Goal: Check status: Check status

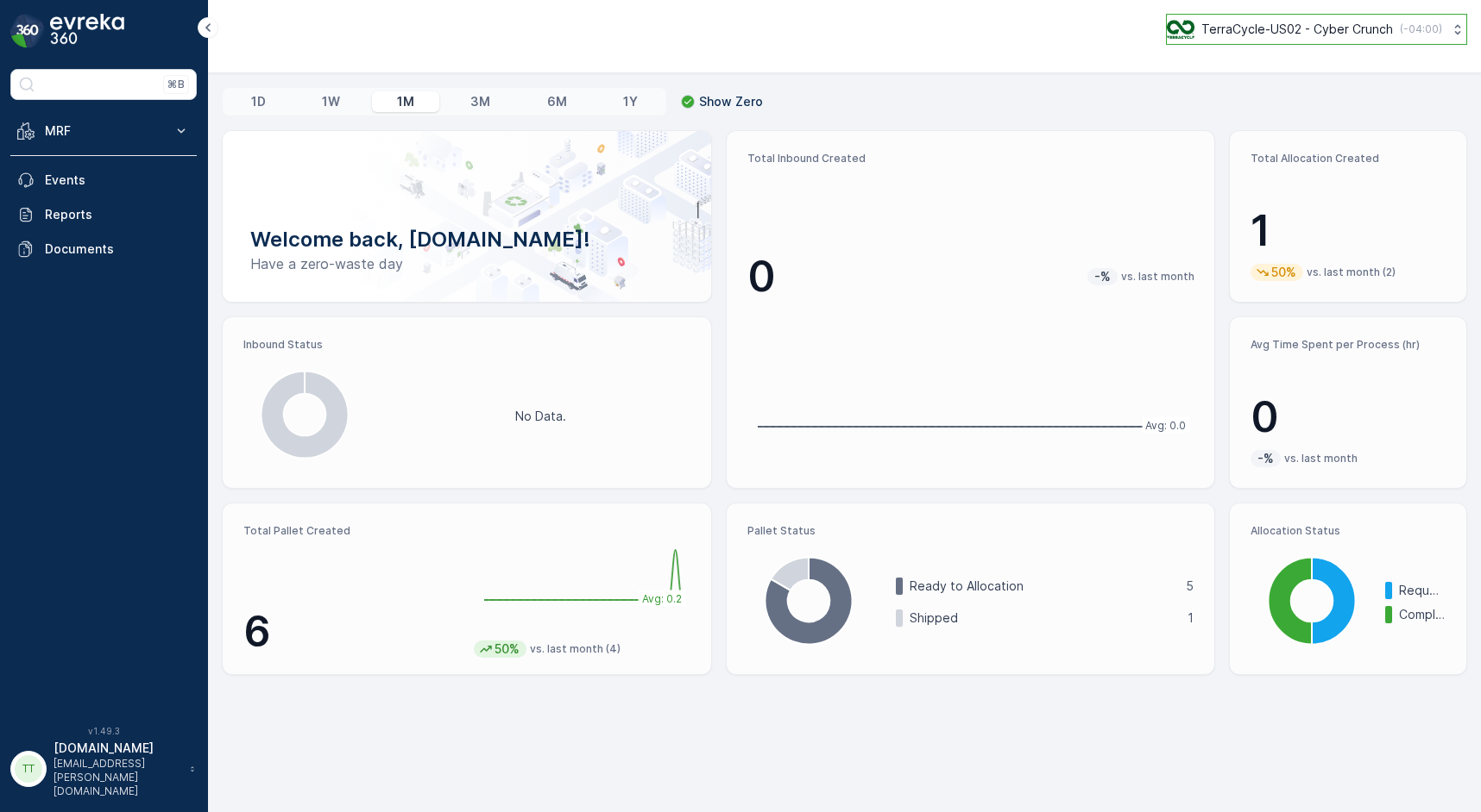
click at [1201, 31] on p "TerraCycle-US02 - Cyber Crunch" at bounding box center [1297, 28] width 192 height 17
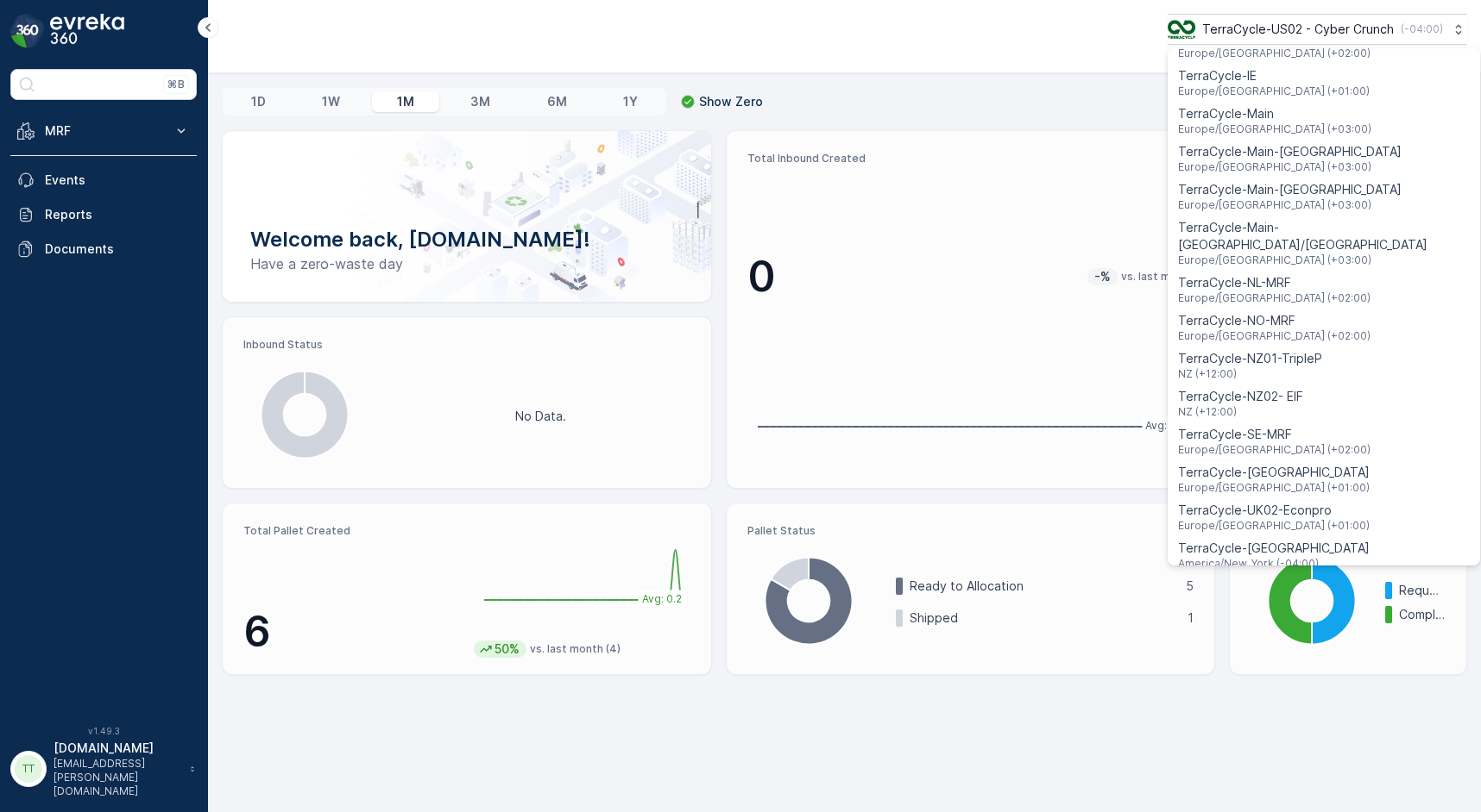
scroll to position [1239, 0]
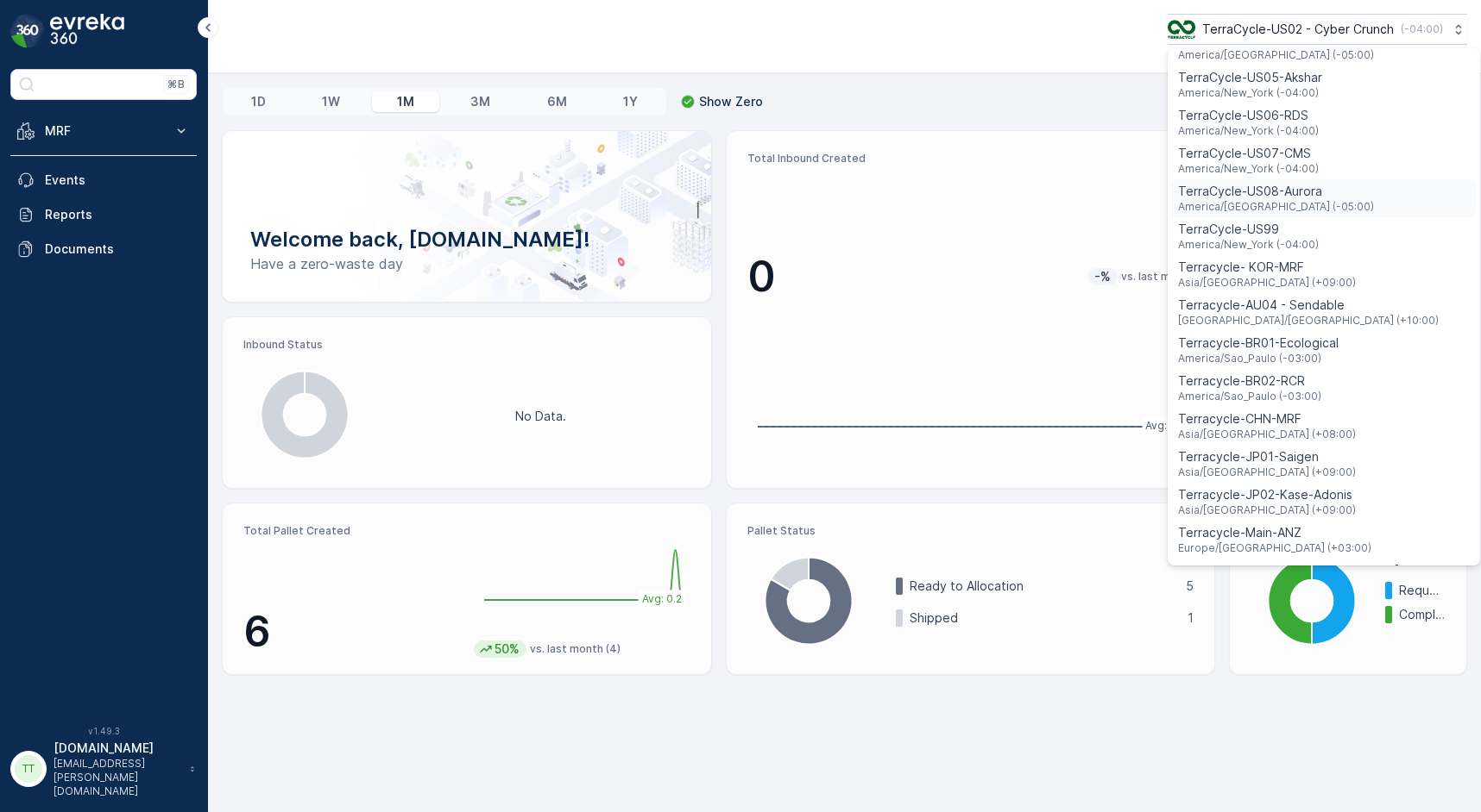
click at [1269, 200] on span "America/Chicago (-05:00)" at bounding box center [1275, 207] width 196 height 14
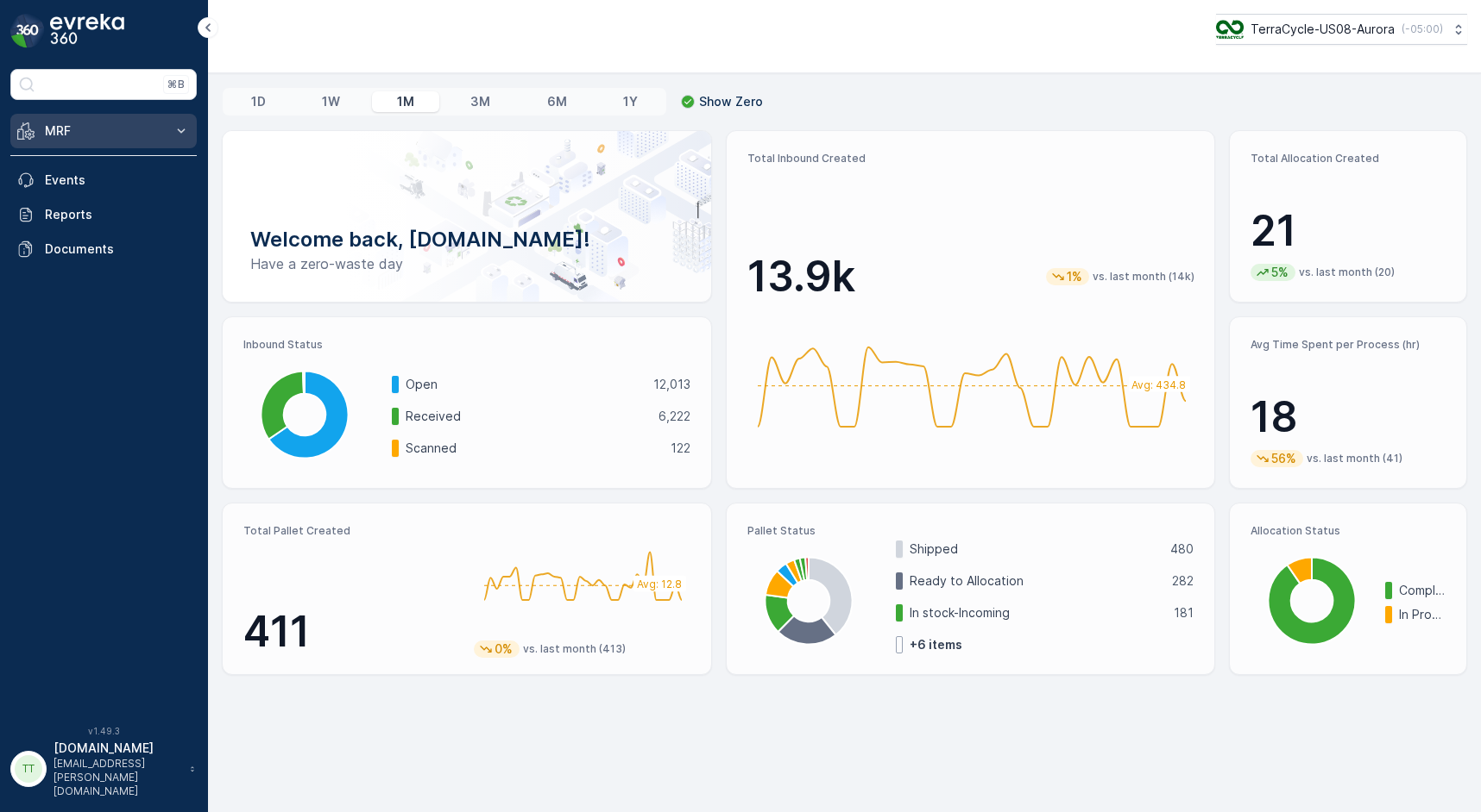
click at [160, 131] on p "MRF" at bounding box center [104, 130] width 117 height 17
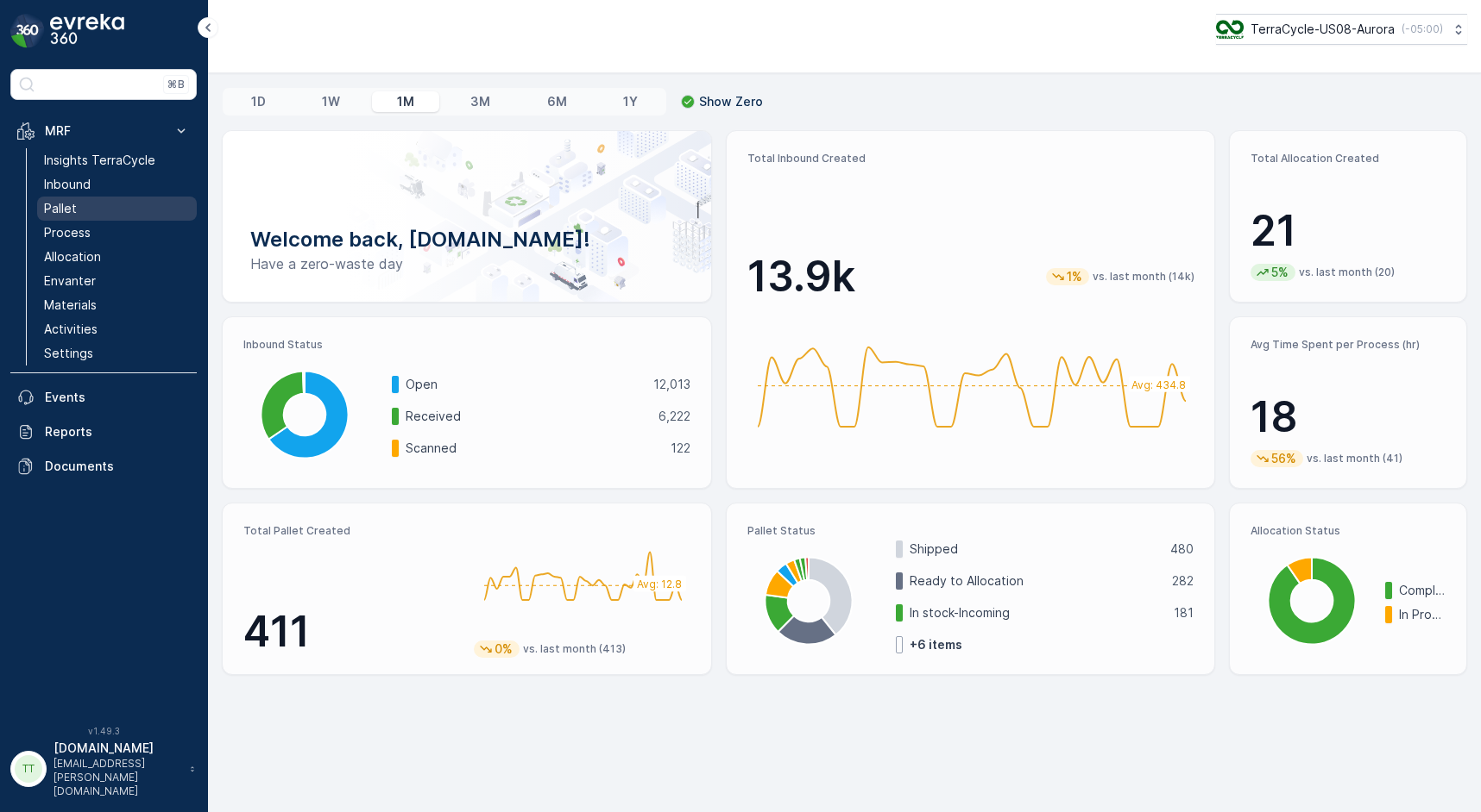
click at [90, 213] on link "Pallet" at bounding box center [117, 209] width 160 height 24
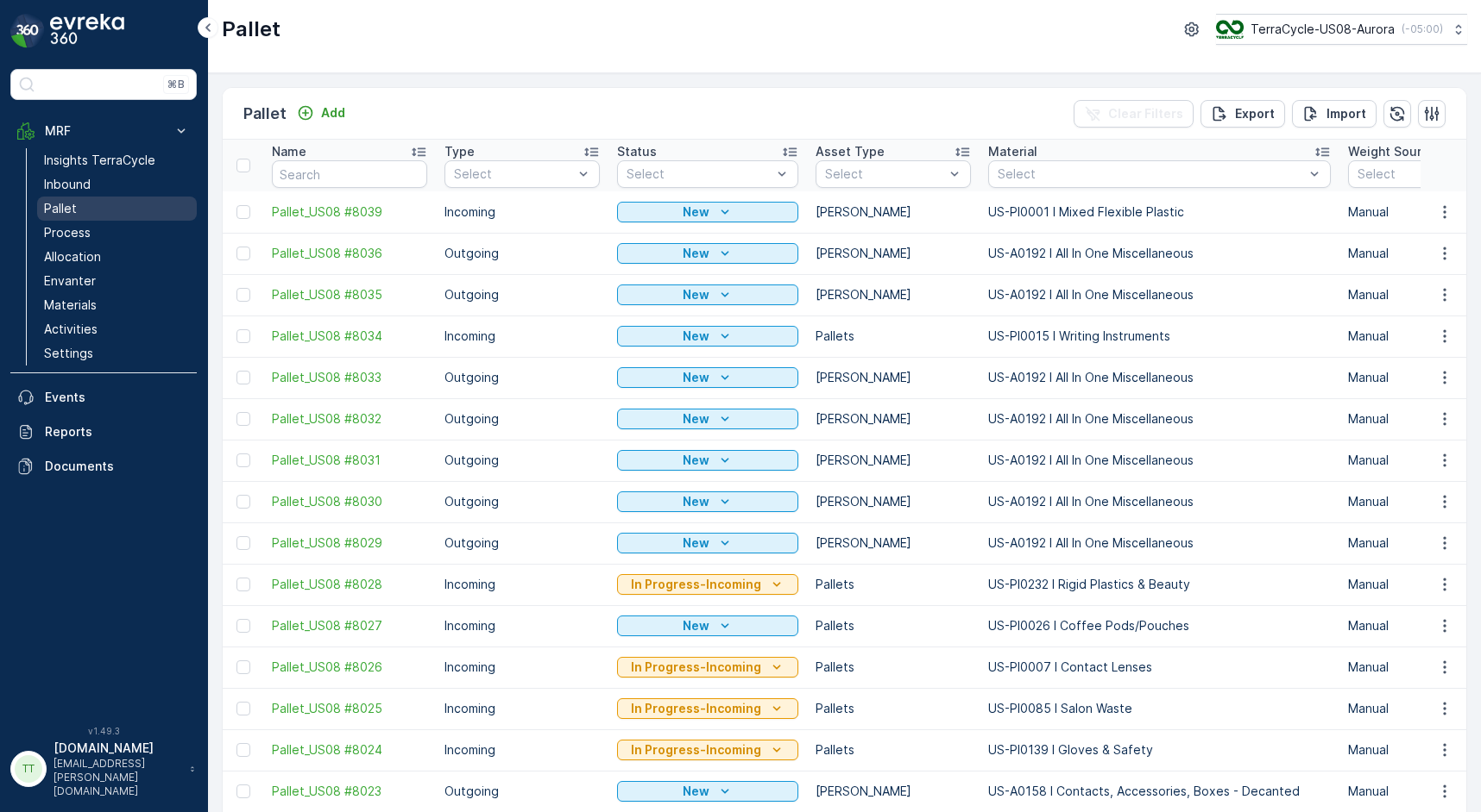
click at [109, 213] on link "Pallet" at bounding box center [117, 209] width 160 height 24
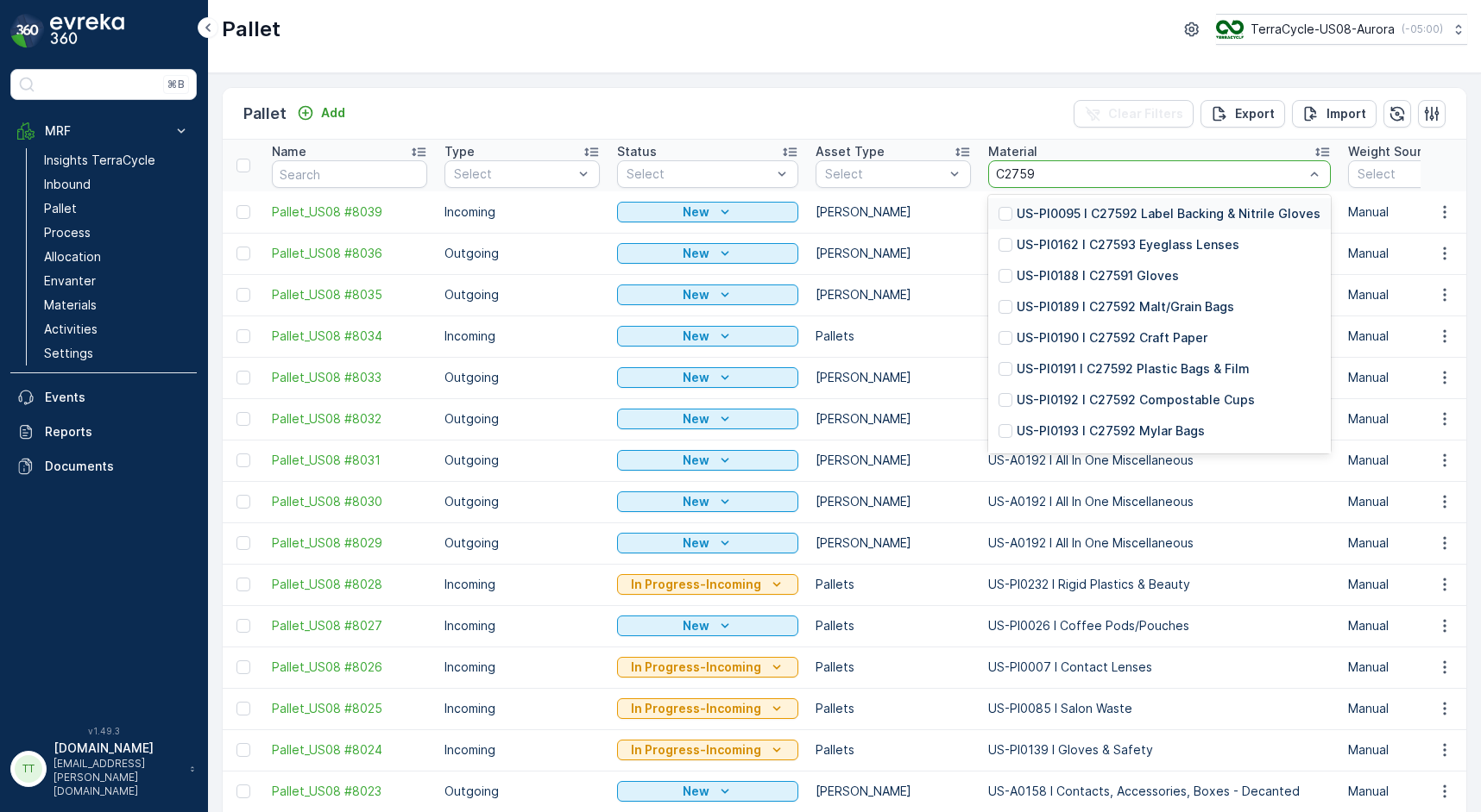
type input "C27592"
click at [1000, 425] on div at bounding box center [1005, 431] width 14 height 14
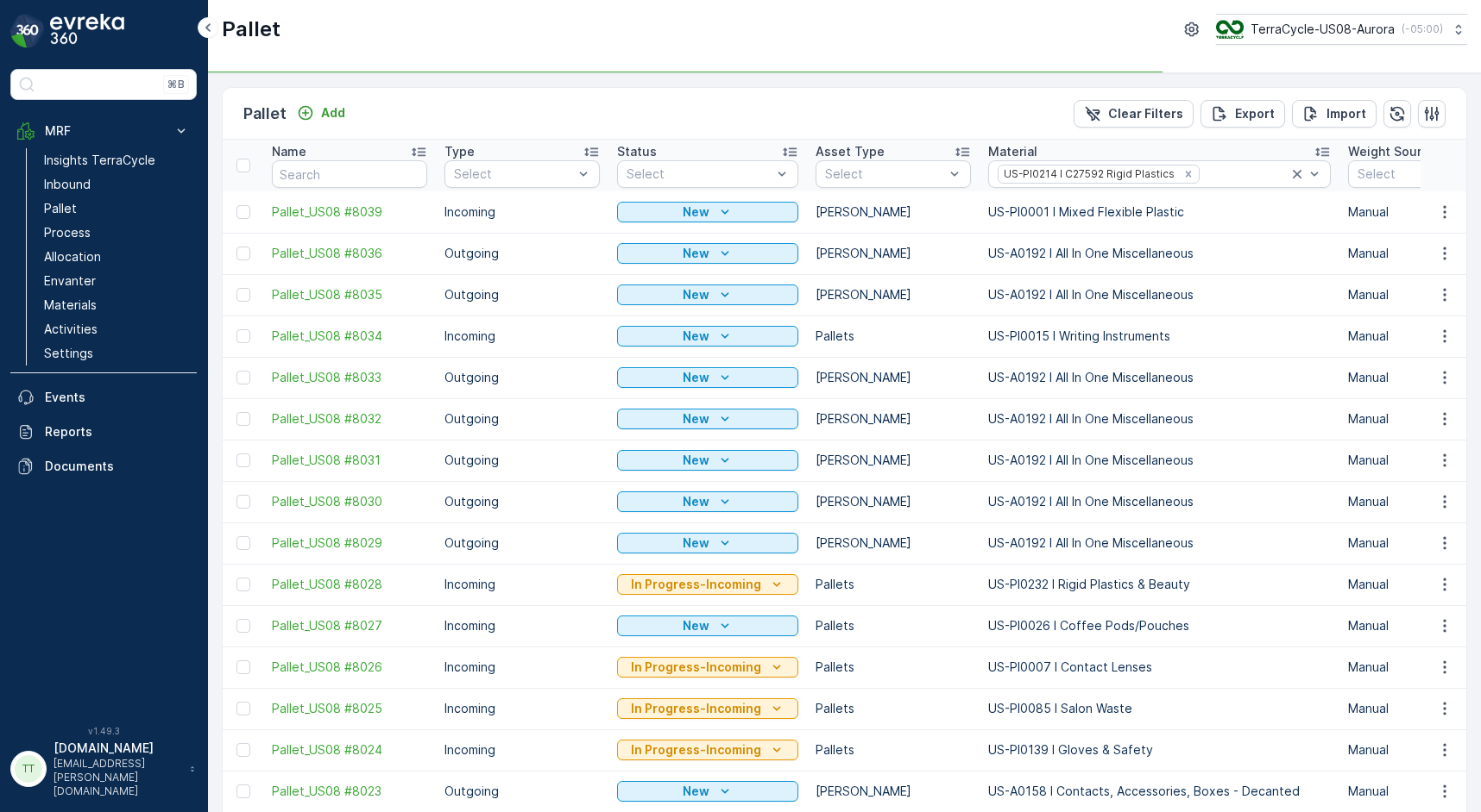
click at [908, 100] on div "Pallet Add Clear Filters Export Import" at bounding box center [844, 114] width 1243 height 51
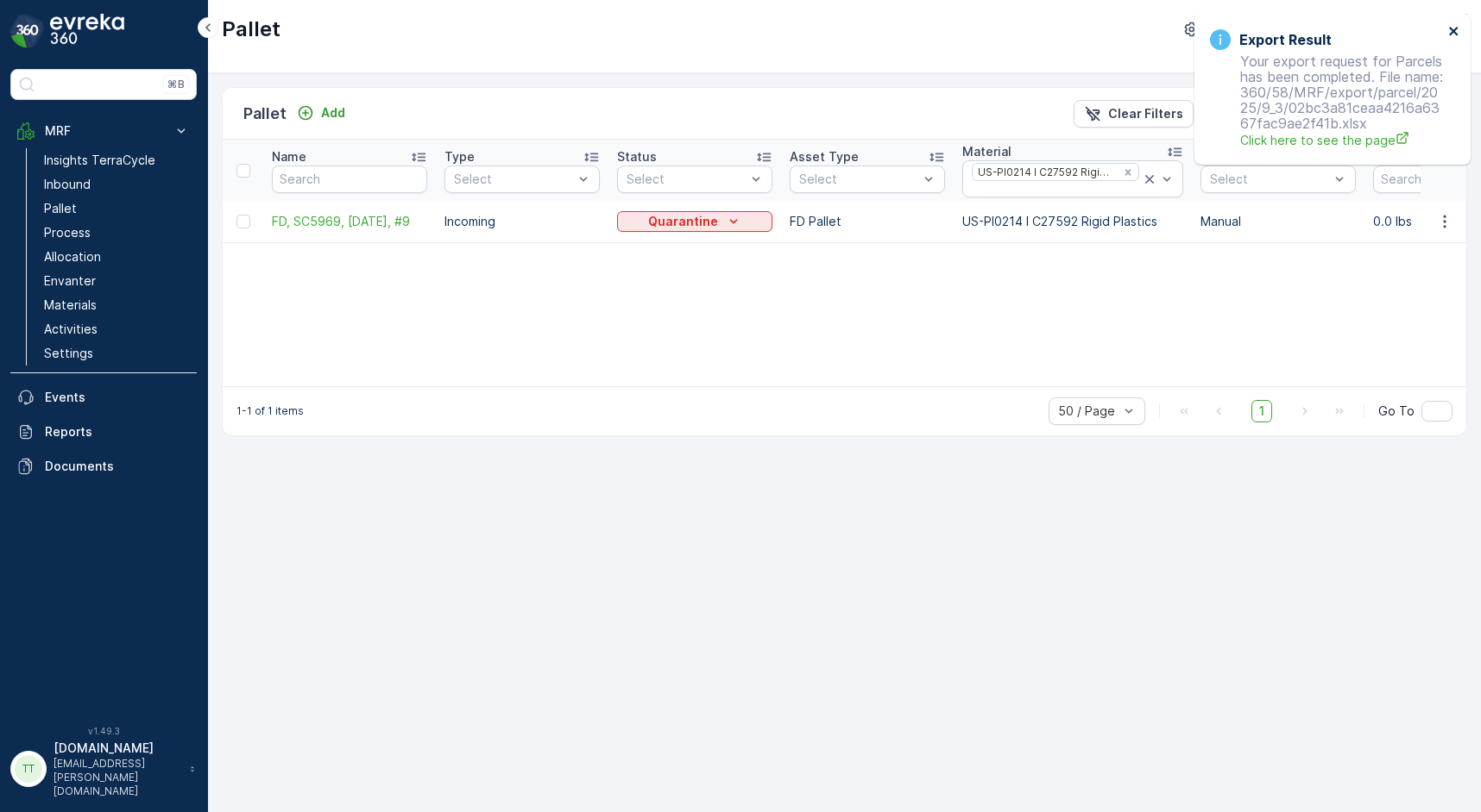
click at [1453, 28] on icon "close" at bounding box center [1454, 31] width 12 height 14
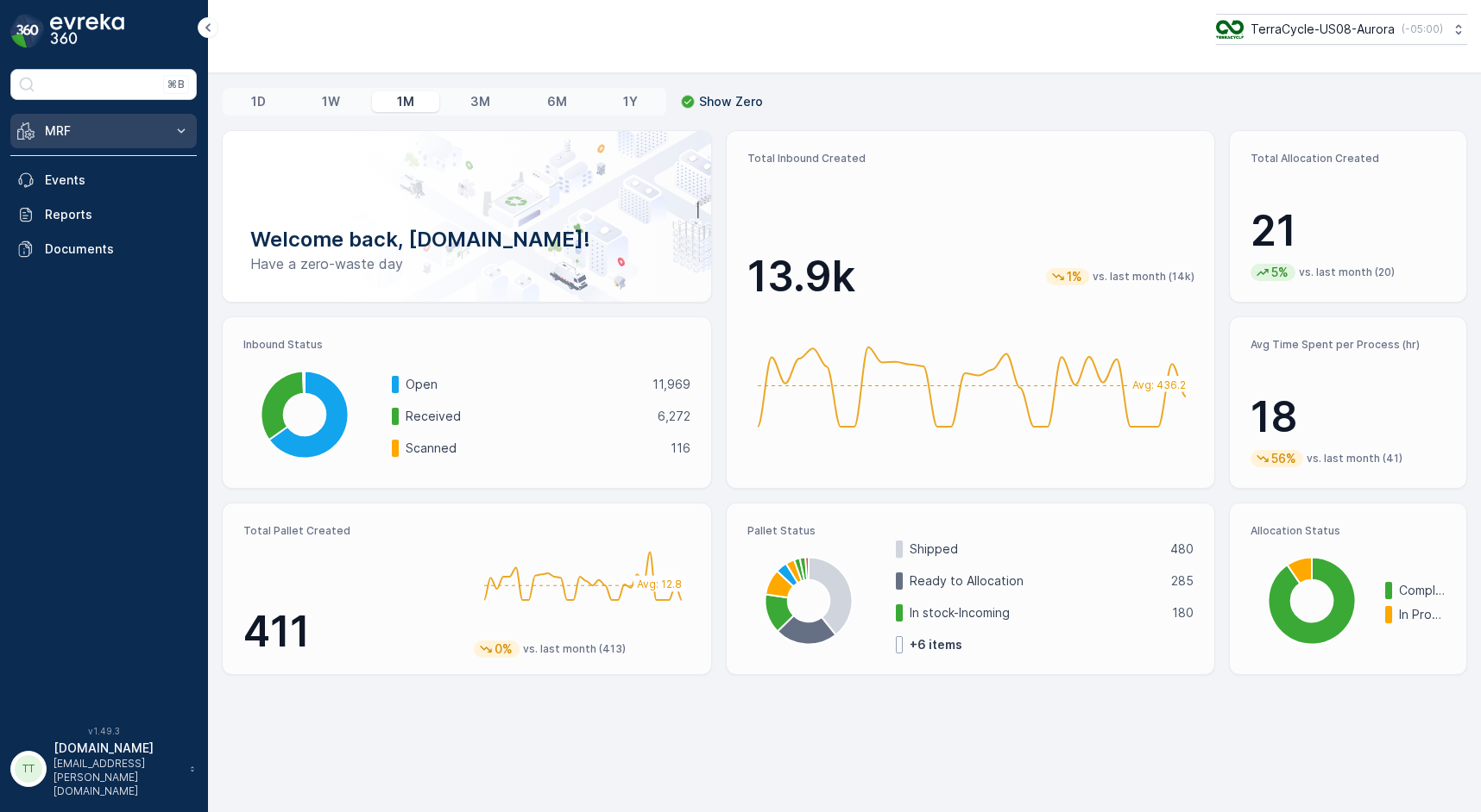
click at [184, 130] on icon at bounding box center [181, 130] width 8 height 4
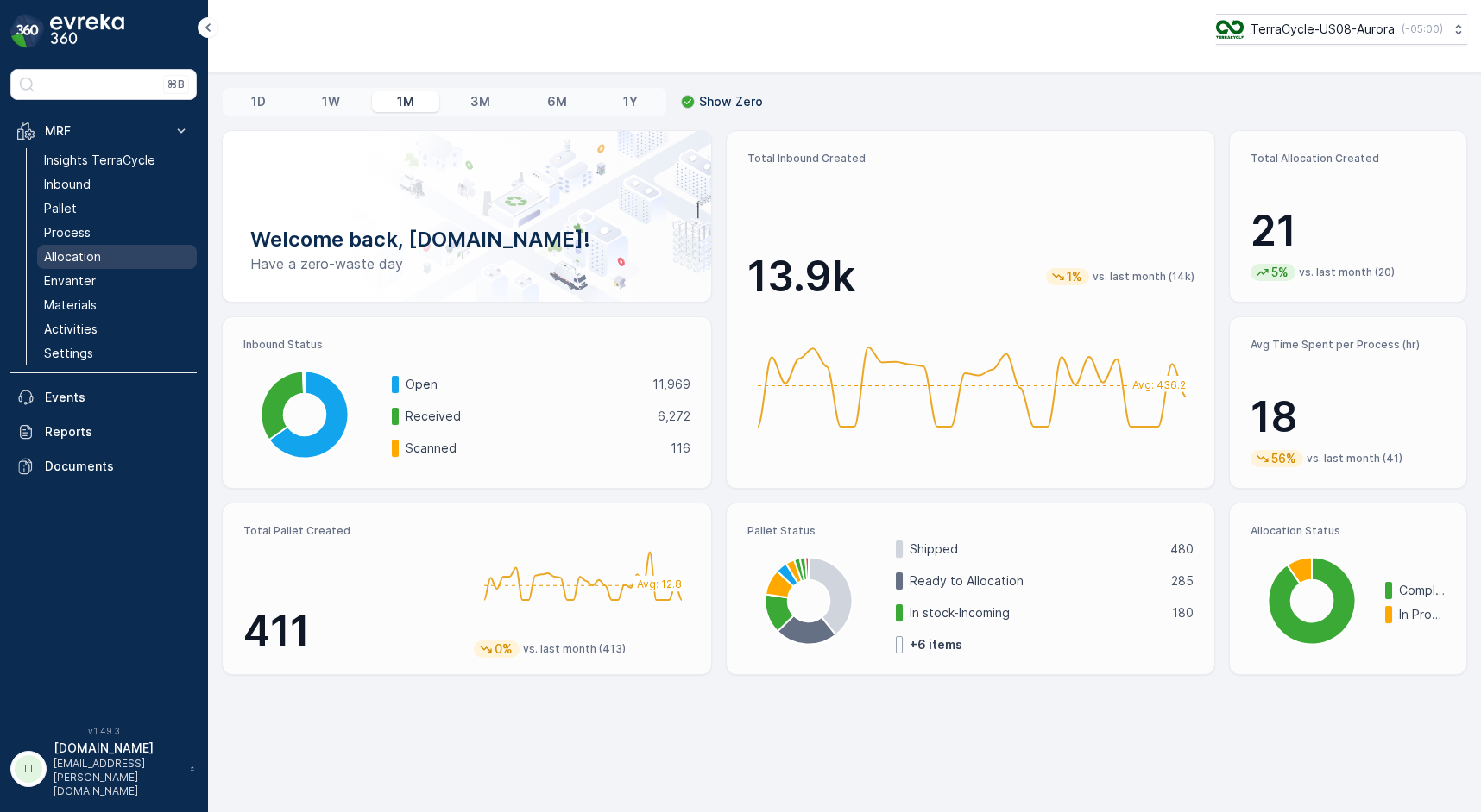
click at [78, 255] on p "Allocation" at bounding box center [73, 256] width 57 height 17
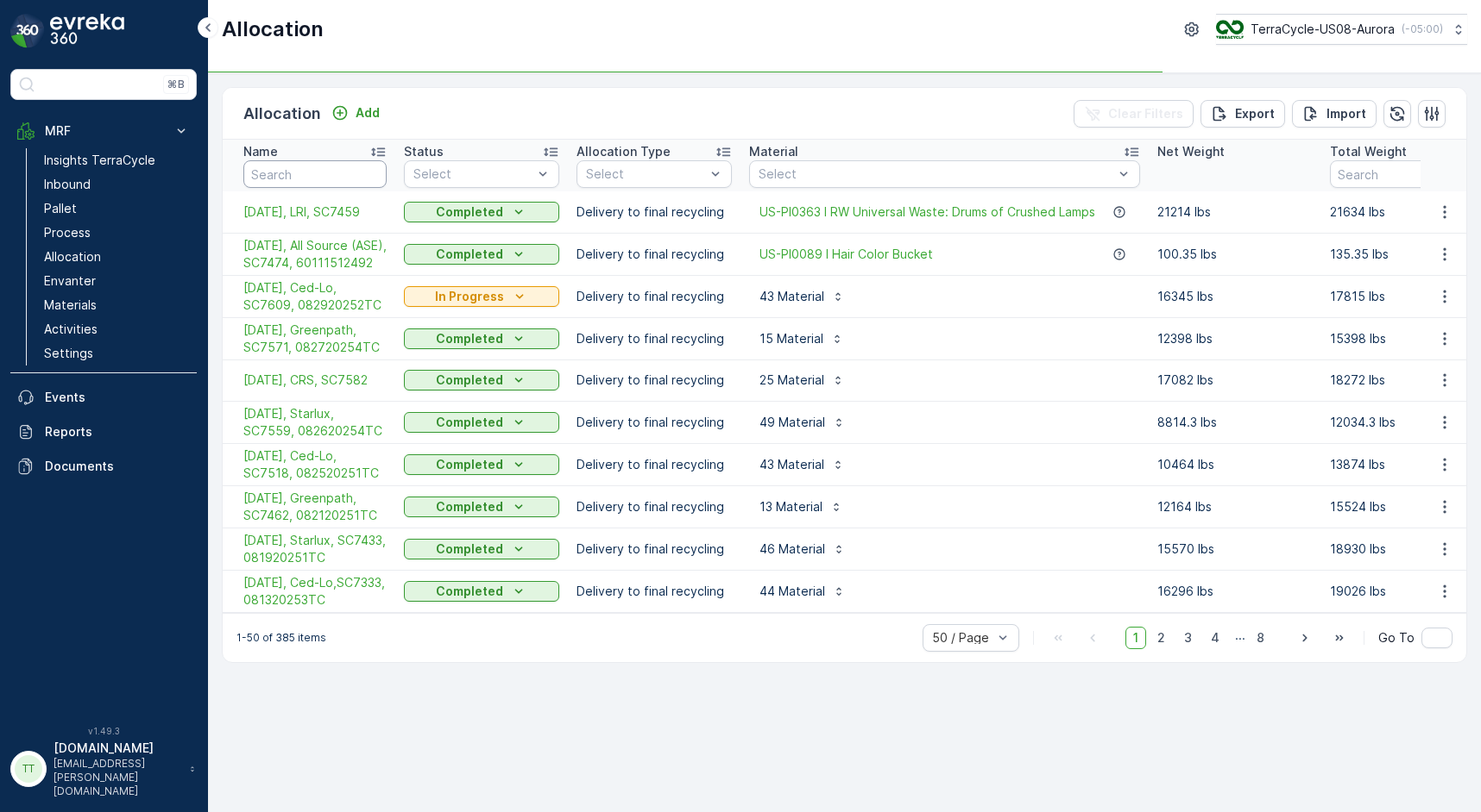
click at [306, 177] on input "text" at bounding box center [314, 174] width 143 height 28
paste input "SC7559,"
type input "SC7559,"
click at [306, 177] on input "SC7559," at bounding box center [314, 174] width 143 height 28
type input "SC7559"
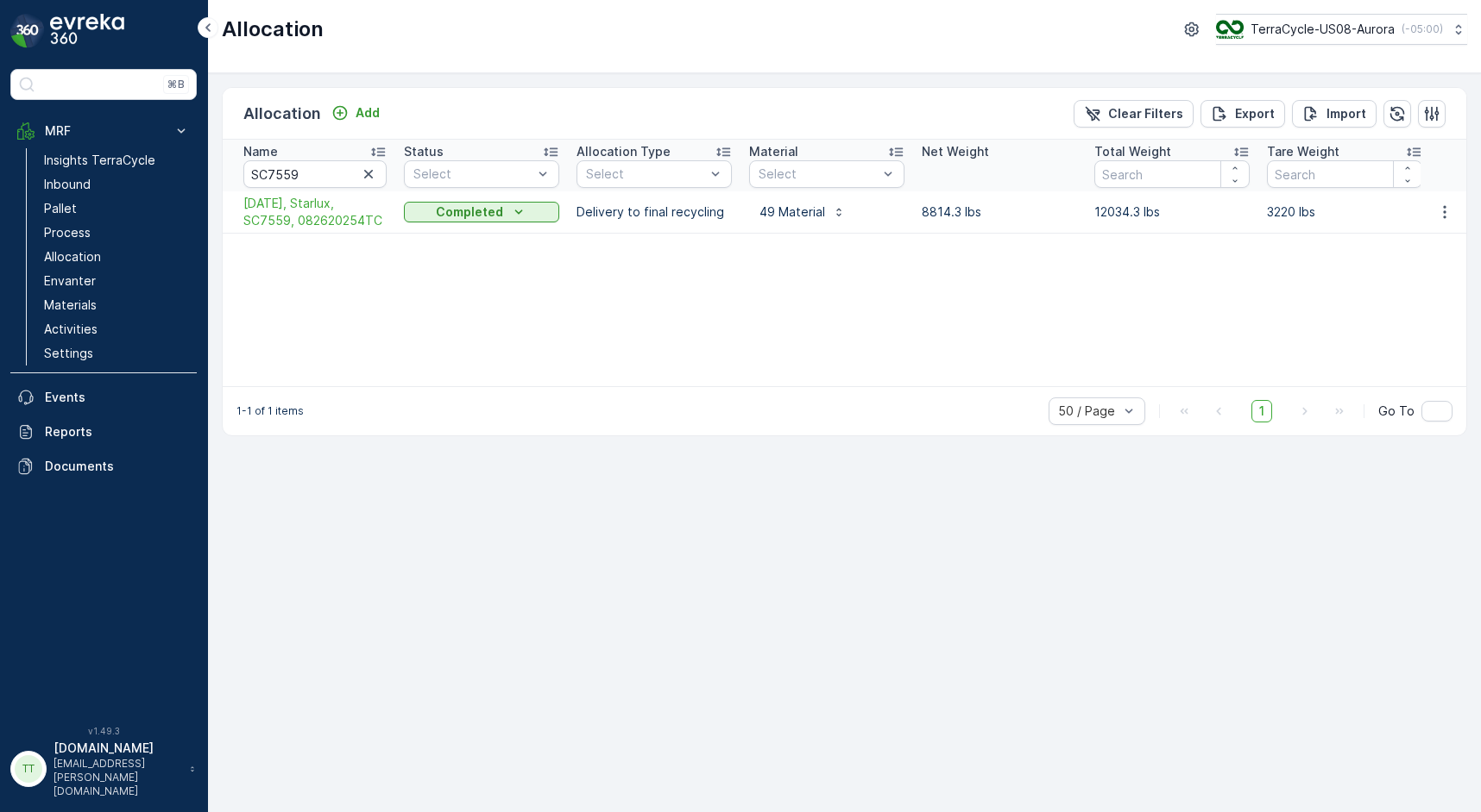
type input "SC7559,"
click at [325, 225] on span "08/27/25, Starlux, SC7559, 082620254TC" at bounding box center [314, 212] width 143 height 35
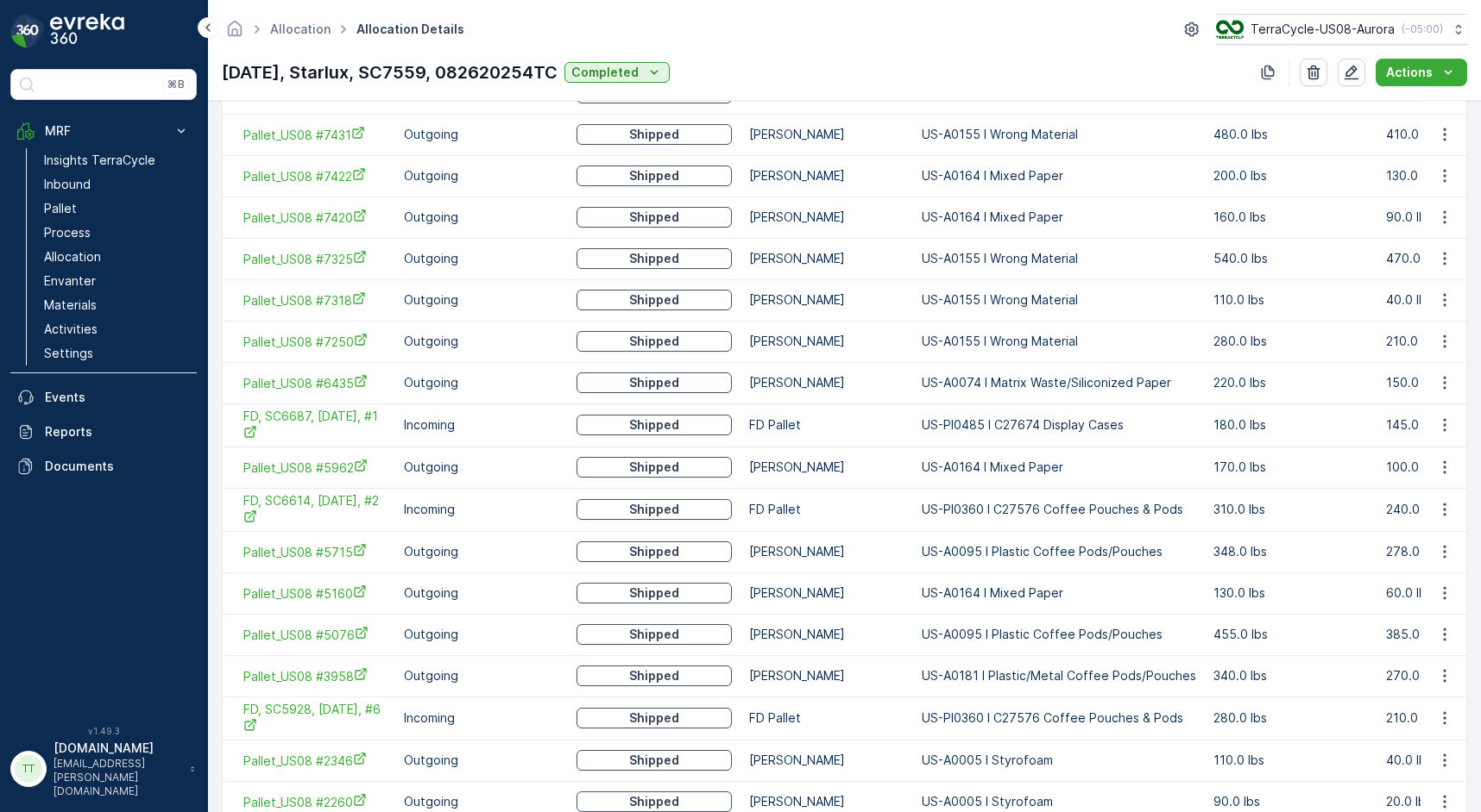
scroll to position [1864, 0]
